Goal: Navigation & Orientation: Find specific page/section

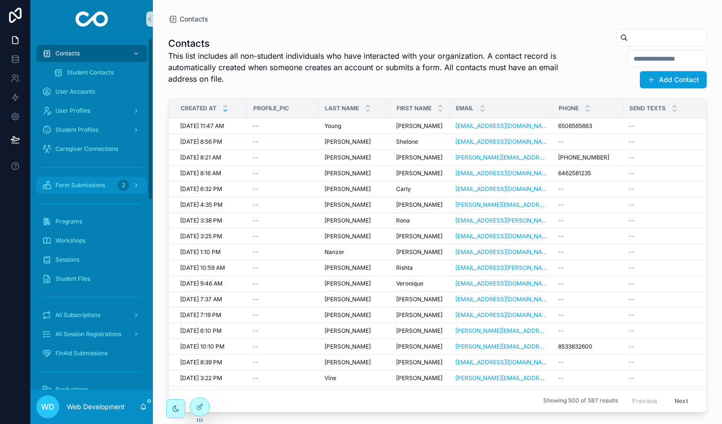
click at [86, 184] on span "Form Submissions" at bounding box center [80, 186] width 50 height 8
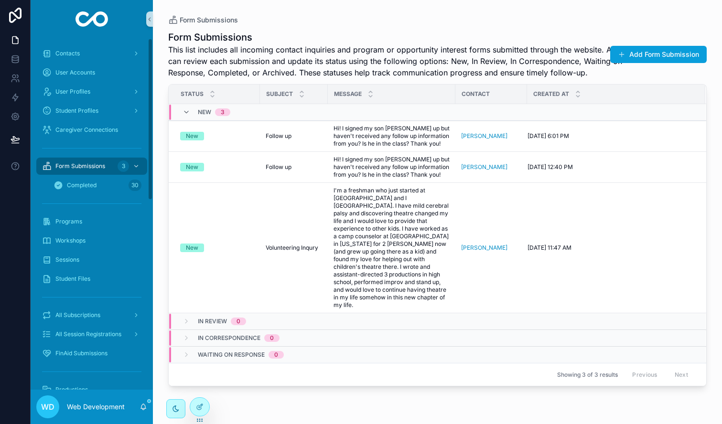
click at [80, 63] on div "User Accounts" at bounding box center [92, 72] width 122 height 19
click at [80, 54] on div "Contacts" at bounding box center [91, 53] width 99 height 15
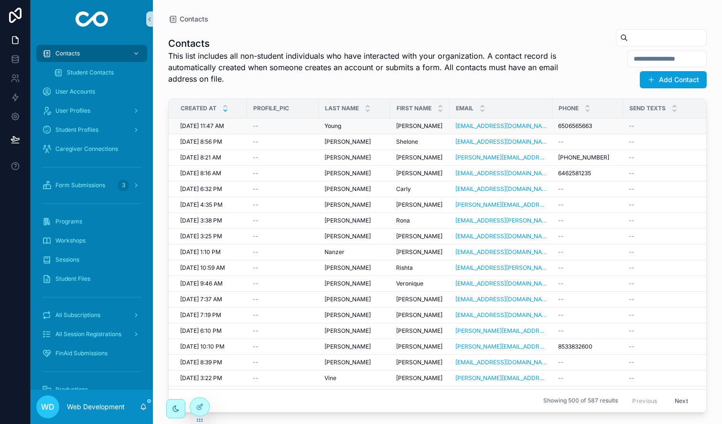
click at [300, 123] on div "--" at bounding box center [283, 126] width 60 height 8
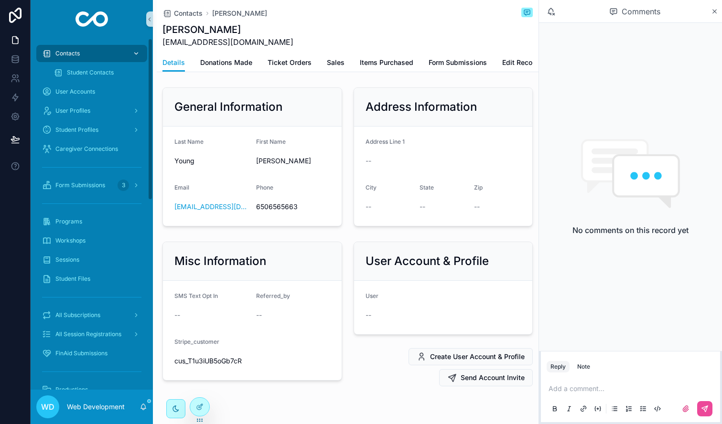
click at [78, 48] on div "Contacts" at bounding box center [91, 53] width 99 height 15
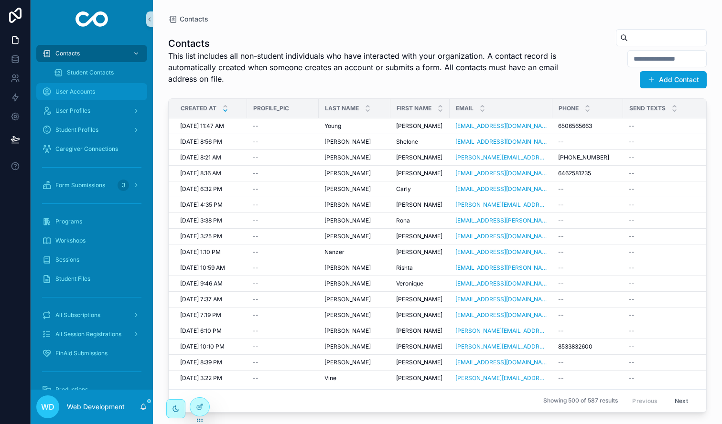
click at [80, 93] on span "User Accounts" at bounding box center [75, 92] width 40 height 8
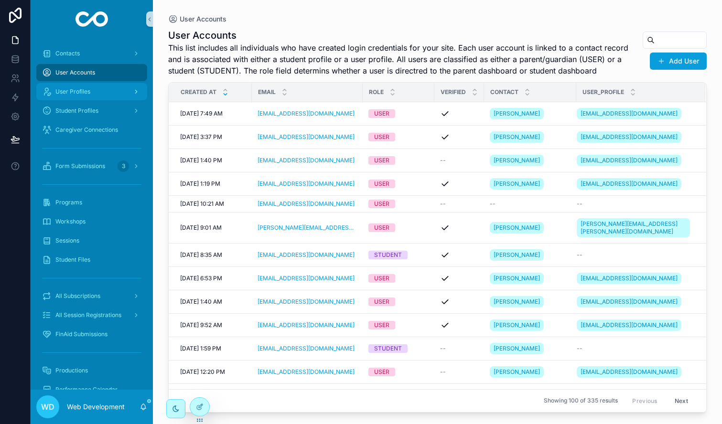
click at [88, 91] on span "User Profiles" at bounding box center [72, 92] width 35 height 8
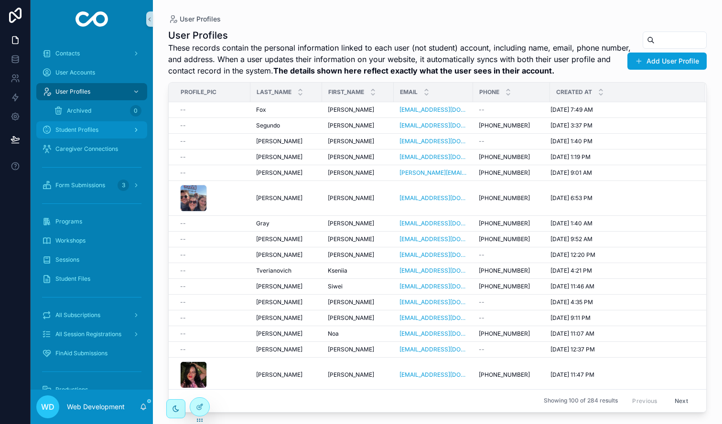
click at [91, 133] on span "Student Profiles" at bounding box center [76, 130] width 43 height 8
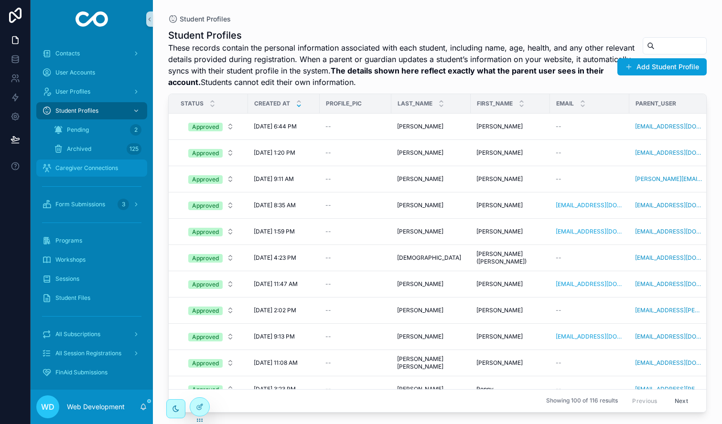
click at [89, 170] on span "Caregiver Connections" at bounding box center [86, 168] width 63 height 8
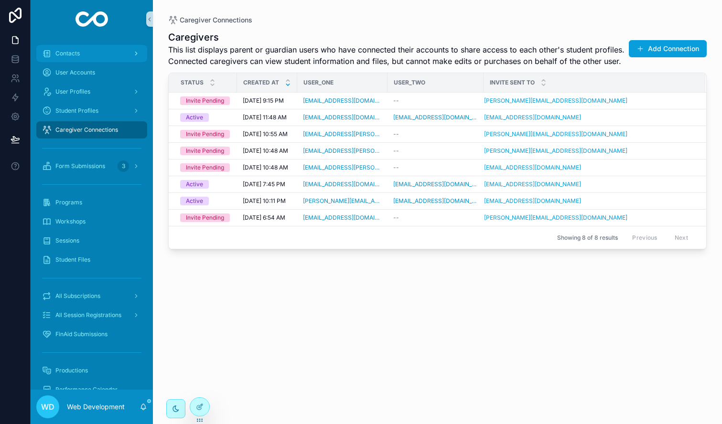
click at [86, 56] on div "Contacts" at bounding box center [91, 53] width 99 height 15
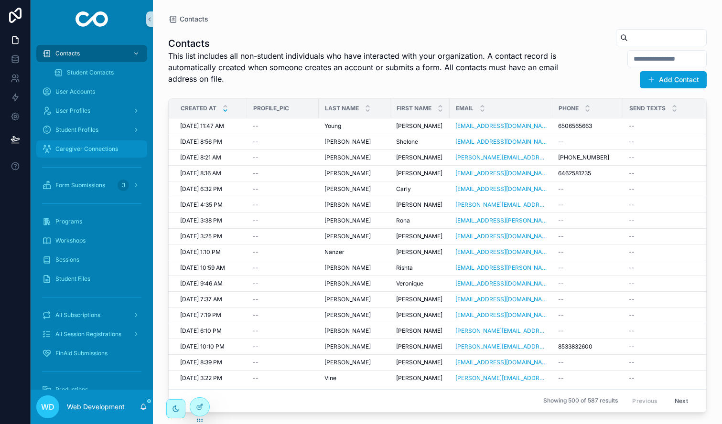
click at [93, 148] on span "Caregiver Connections" at bounding box center [86, 149] width 63 height 8
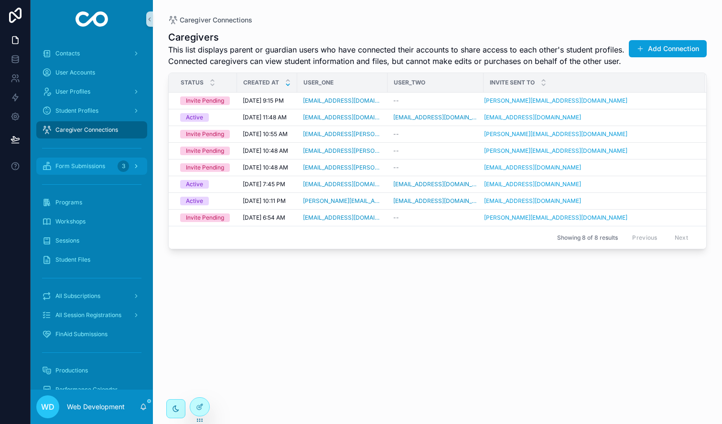
click at [89, 164] on span "Form Submissions" at bounding box center [80, 166] width 50 height 8
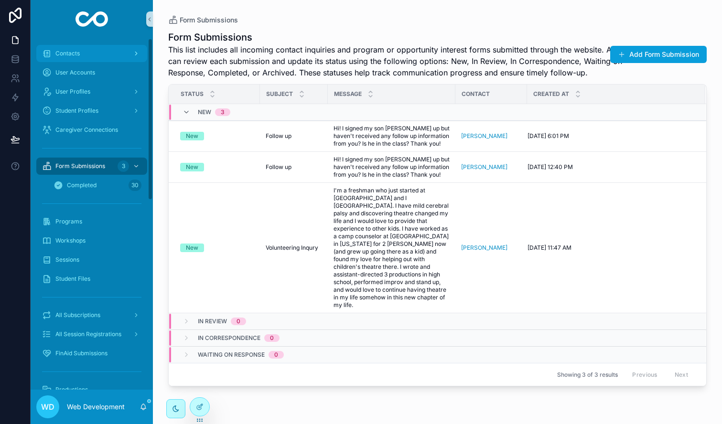
click at [87, 55] on div "Contacts" at bounding box center [91, 53] width 99 height 15
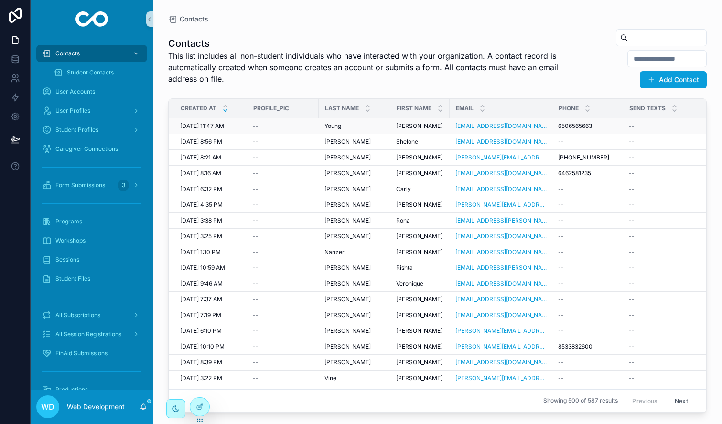
click at [278, 125] on div "--" at bounding box center [283, 126] width 60 height 8
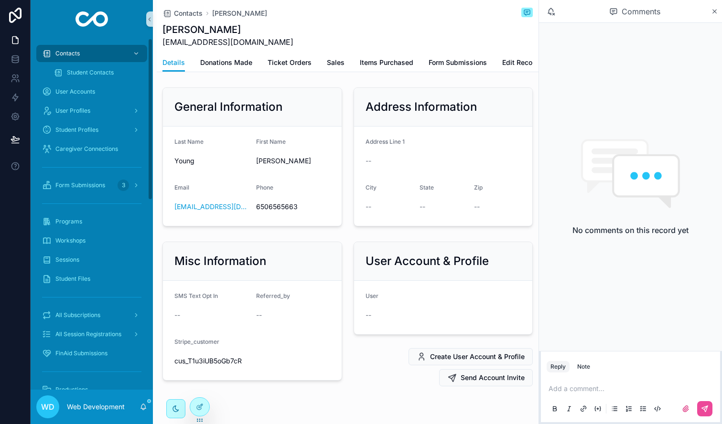
click at [20, 33] on link at bounding box center [15, 40] width 30 height 19
click at [15, 63] on icon at bounding box center [15, 61] width 6 height 4
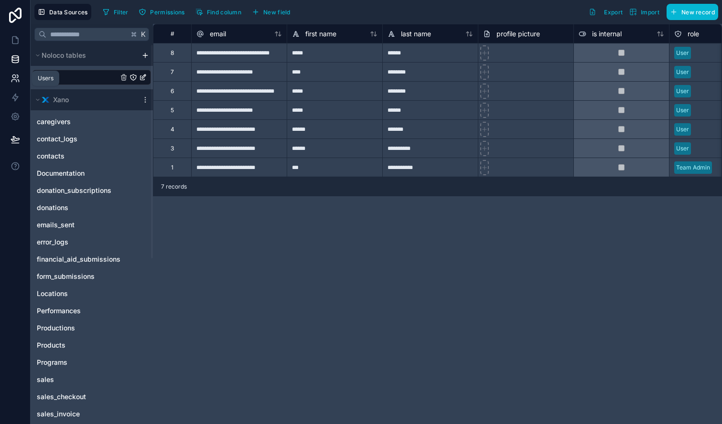
click at [14, 85] on link at bounding box center [15, 78] width 30 height 19
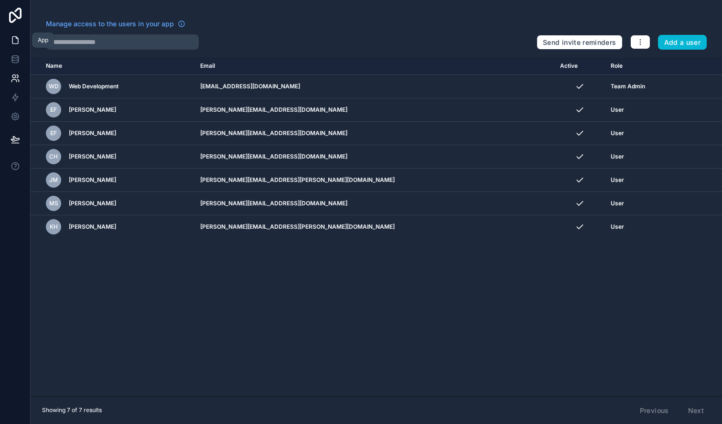
click at [18, 45] on link at bounding box center [15, 40] width 30 height 19
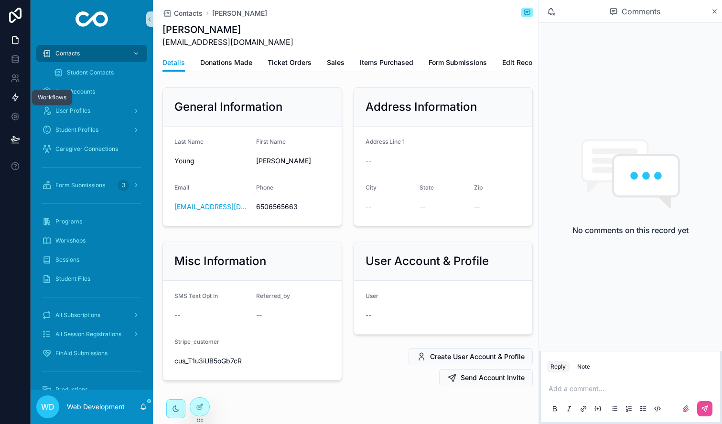
click at [14, 98] on icon at bounding box center [16, 98] width 10 height 10
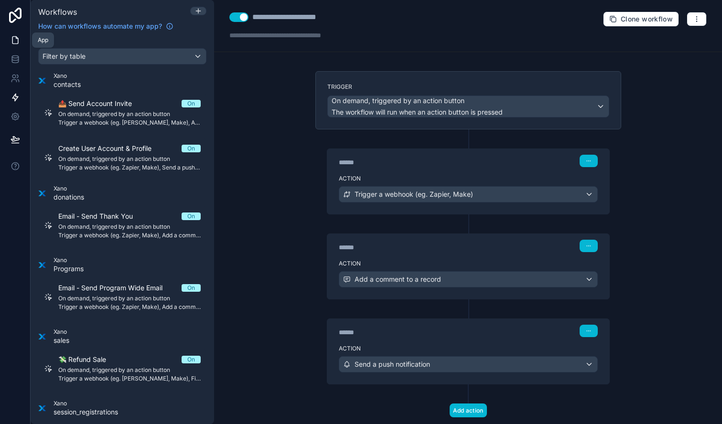
click at [15, 48] on link at bounding box center [15, 40] width 30 height 19
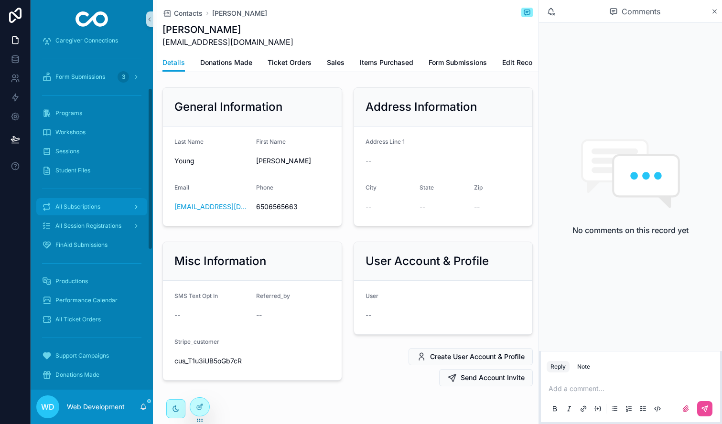
click at [106, 209] on div "All Subscriptions" at bounding box center [91, 206] width 99 height 15
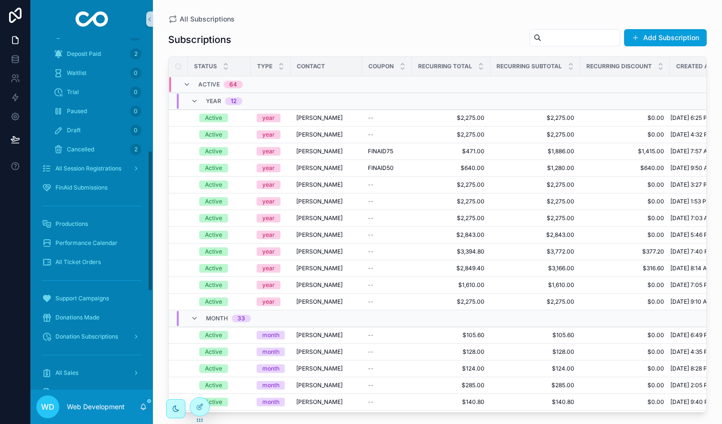
scroll to position [281, 0]
click at [81, 371] on div "All Sales" at bounding box center [91, 372] width 99 height 15
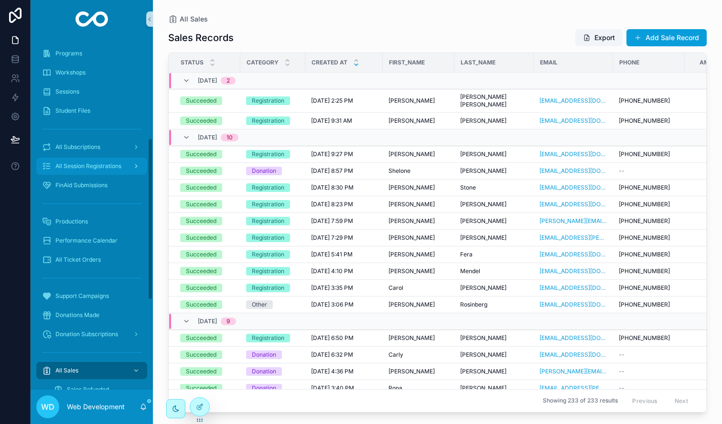
scroll to position [135, 0]
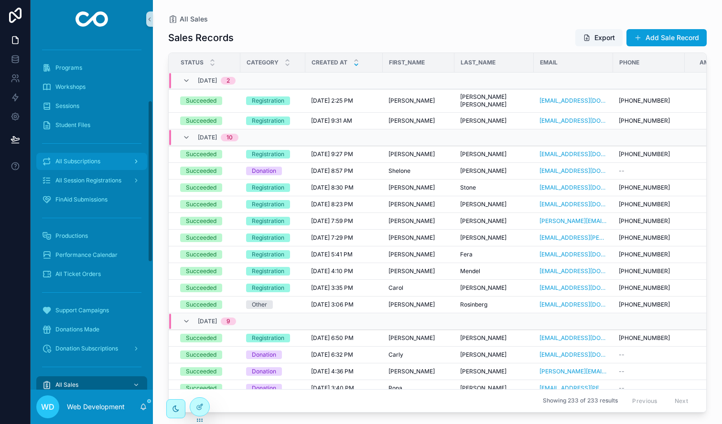
click at [80, 161] on span "All Subscriptions" at bounding box center [77, 162] width 45 height 8
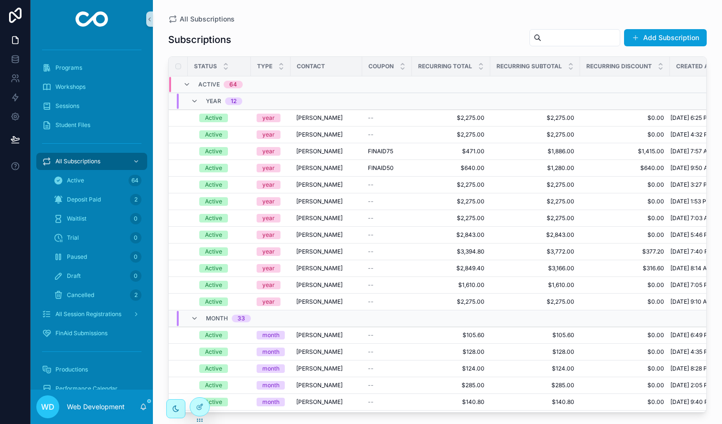
click at [453, 36] on div "Subscriptions Add Subscription" at bounding box center [437, 40] width 538 height 22
click at [202, 410] on icon at bounding box center [200, 407] width 8 height 8
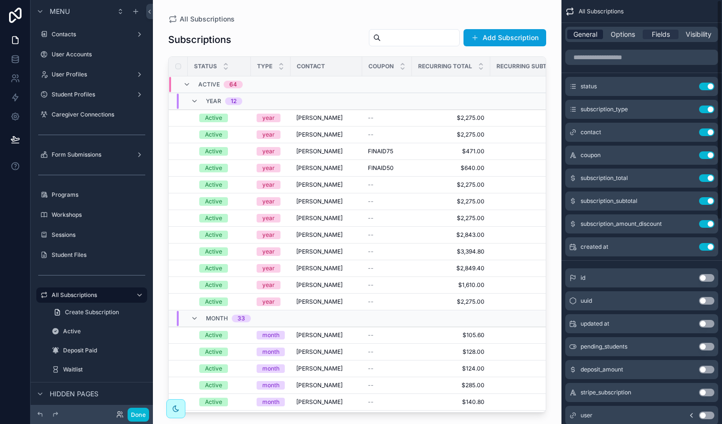
click at [583, 30] on span "General" at bounding box center [585, 35] width 24 height 10
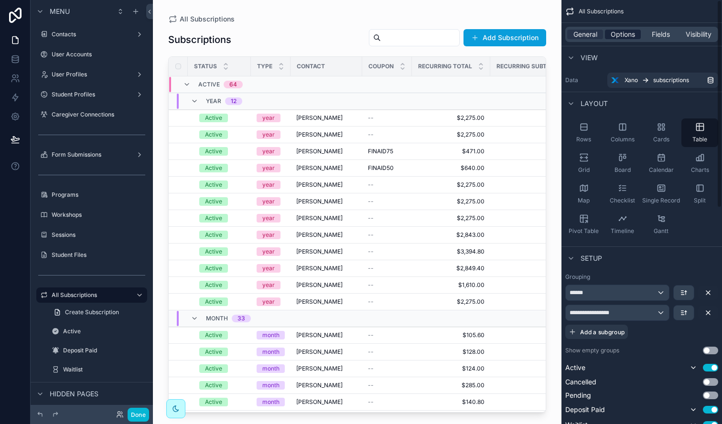
click at [625, 38] on span "Options" at bounding box center [623, 35] width 24 height 10
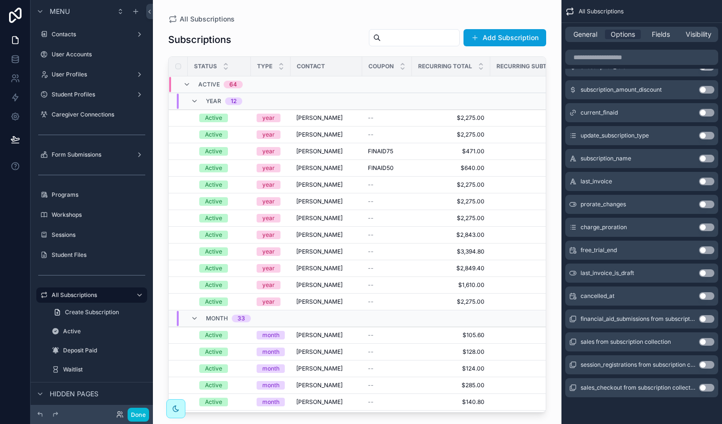
scroll to position [32, 0]
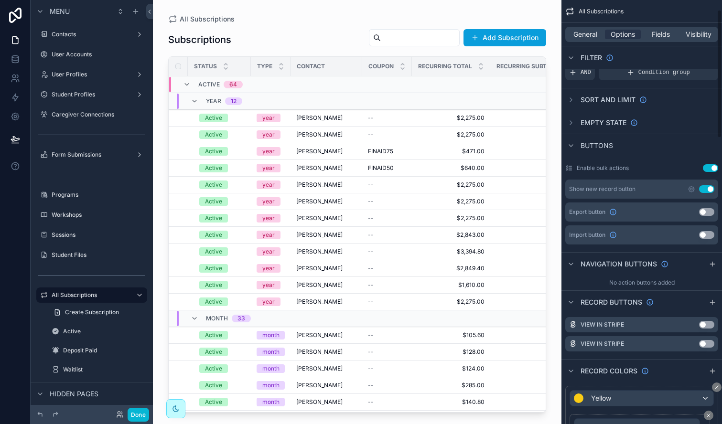
click at [704, 212] on button "Use setting" at bounding box center [706, 212] width 15 height 8
click at [13, 143] on icon at bounding box center [16, 140] width 10 height 10
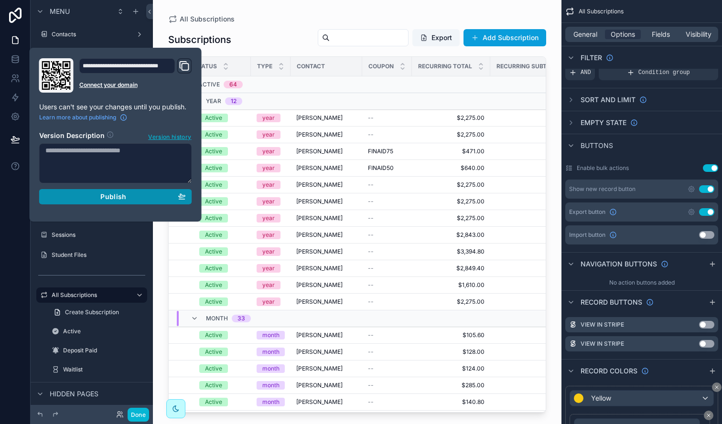
click at [90, 195] on div "Publish" at bounding box center [115, 197] width 140 height 9
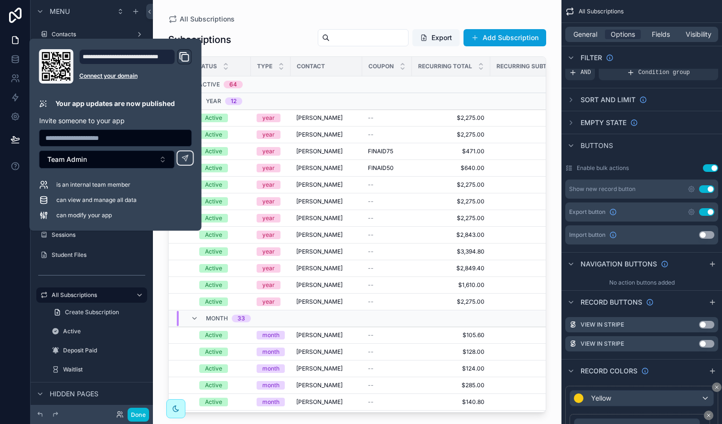
click at [302, 17] on div "scrollable content" at bounding box center [357, 206] width 409 height 413
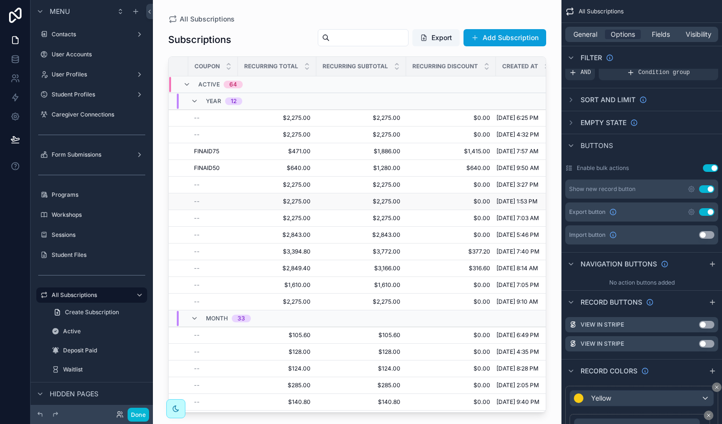
scroll to position [0, 197]
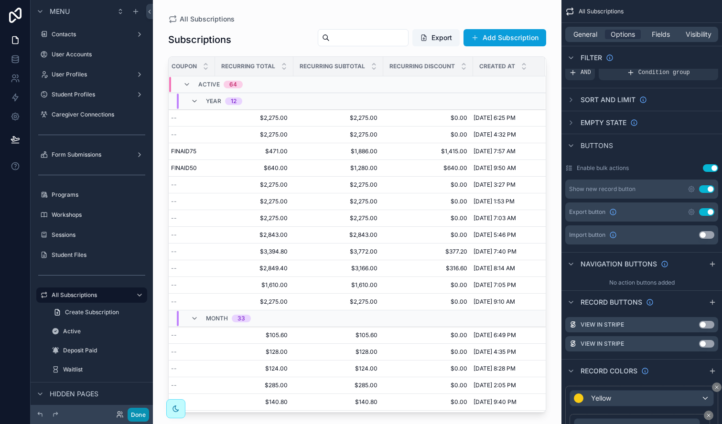
click at [140, 412] on button "Done" at bounding box center [139, 415] width 22 height 14
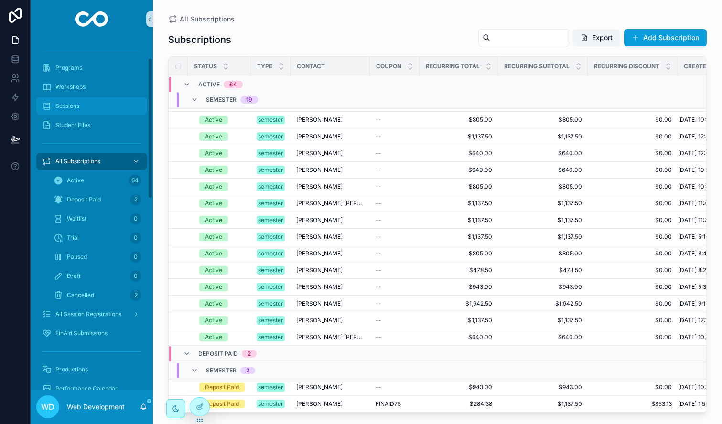
scroll to position [0, 0]
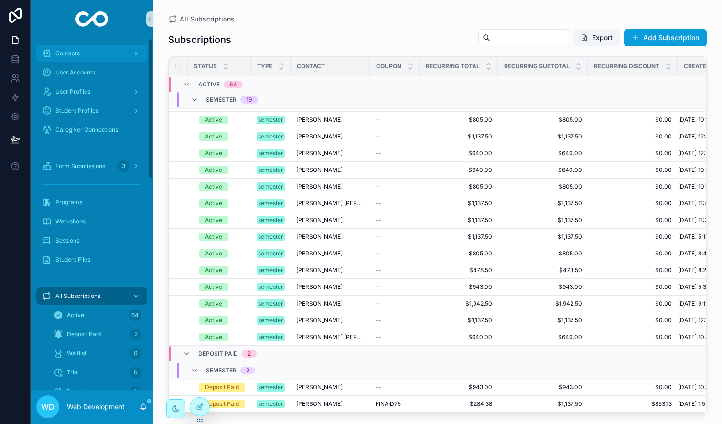
click at [88, 53] on div "Contacts" at bounding box center [91, 53] width 99 height 15
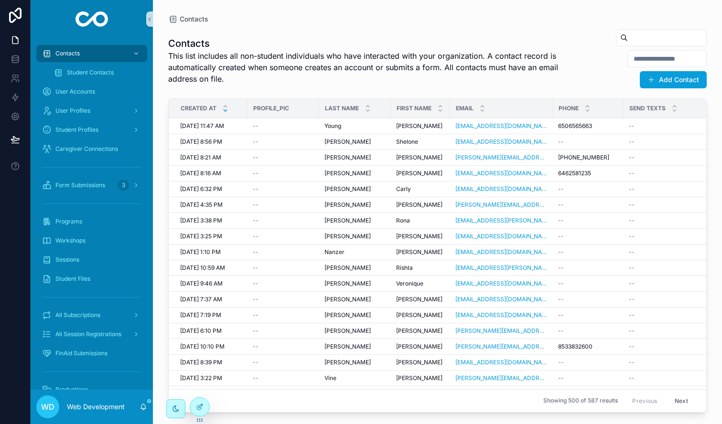
click at [95, 199] on div "scrollable content" at bounding box center [91, 203] width 111 height 15
click at [95, 187] on span "Form Submissions" at bounding box center [80, 186] width 50 height 8
click at [86, 52] on div "Contacts" at bounding box center [91, 53] width 99 height 15
click at [278, 125] on div "--" at bounding box center [283, 126] width 60 height 8
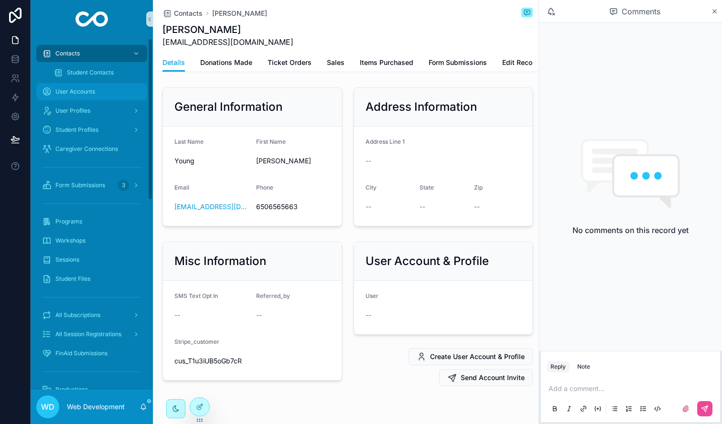
click at [74, 92] on span "User Accounts" at bounding box center [75, 92] width 40 height 8
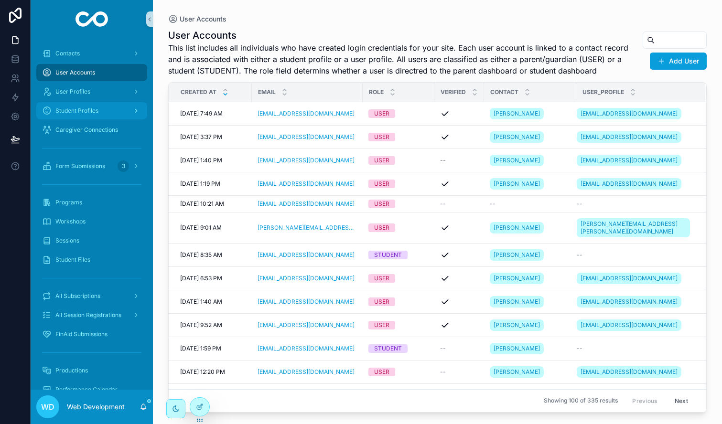
click at [75, 113] on span "Student Profiles" at bounding box center [76, 111] width 43 height 8
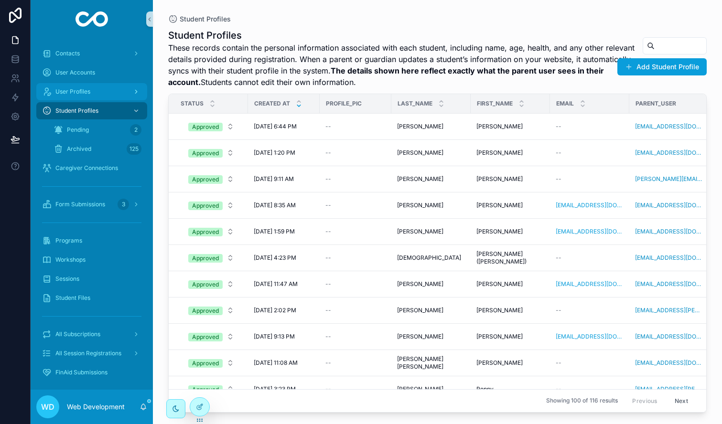
click at [76, 95] on span "User Profiles" at bounding box center [72, 92] width 35 height 8
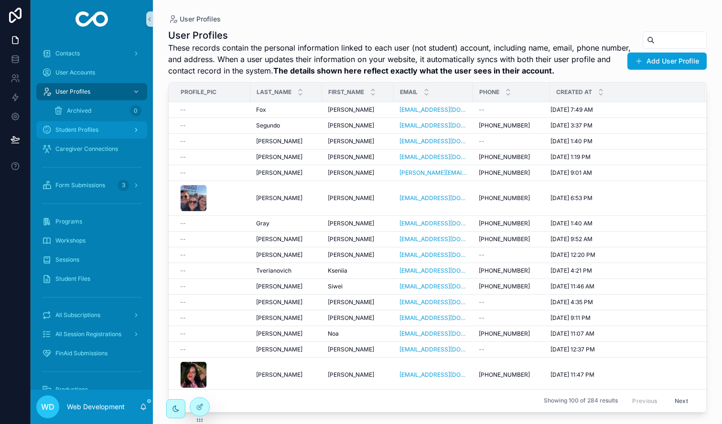
click at [77, 131] on span "Student Profiles" at bounding box center [76, 130] width 43 height 8
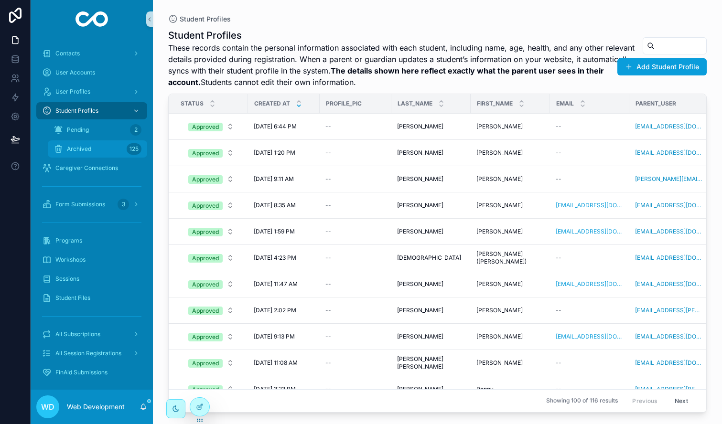
click at [75, 154] on div "Archived 125" at bounding box center [98, 148] width 88 height 15
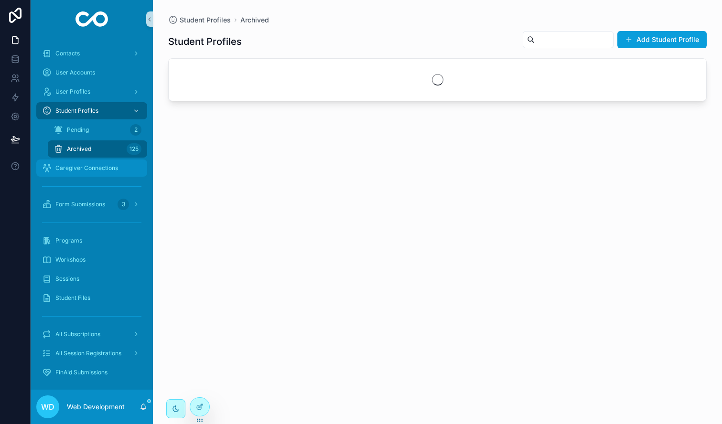
click at [75, 170] on span "Caregiver Connections" at bounding box center [86, 168] width 63 height 8
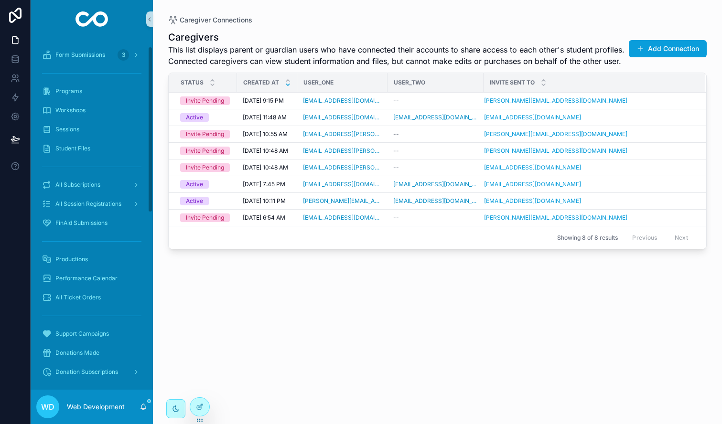
scroll to position [132, 0]
